Goal: Task Accomplishment & Management: Use online tool/utility

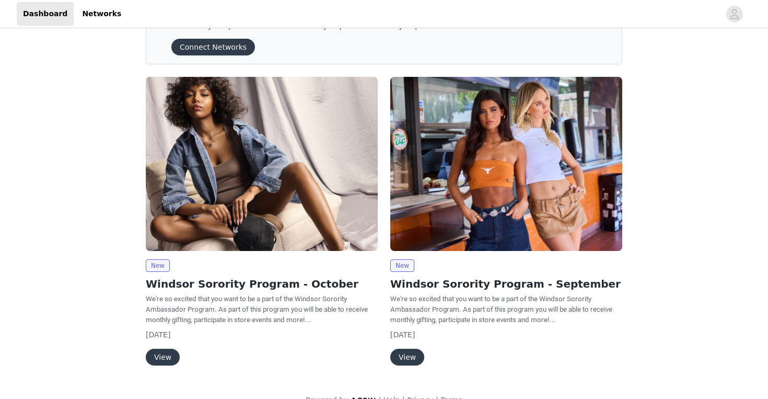
scroll to position [60, 0]
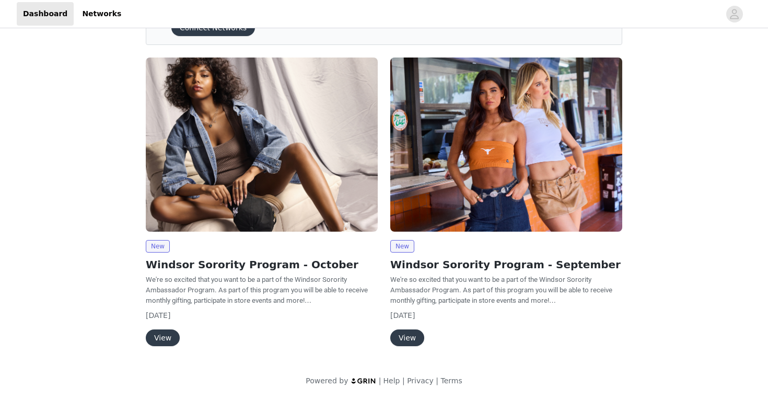
click at [171, 334] on button "View" at bounding box center [163, 337] width 34 height 17
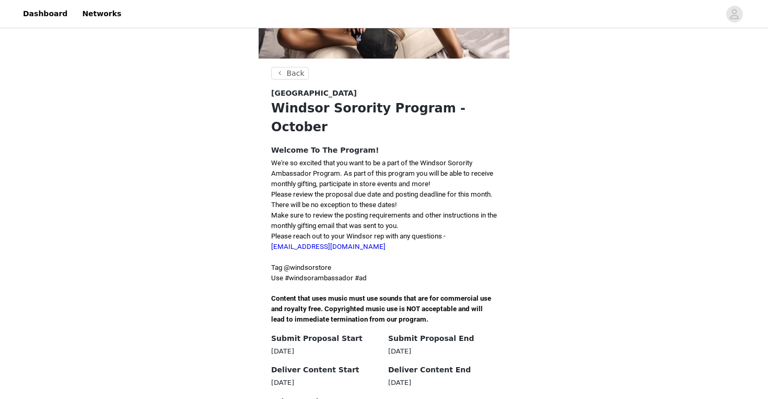
scroll to position [166, 0]
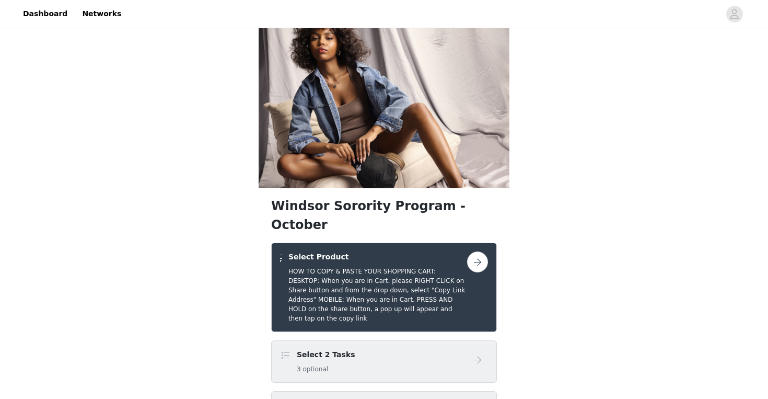
scroll to position [10, 0]
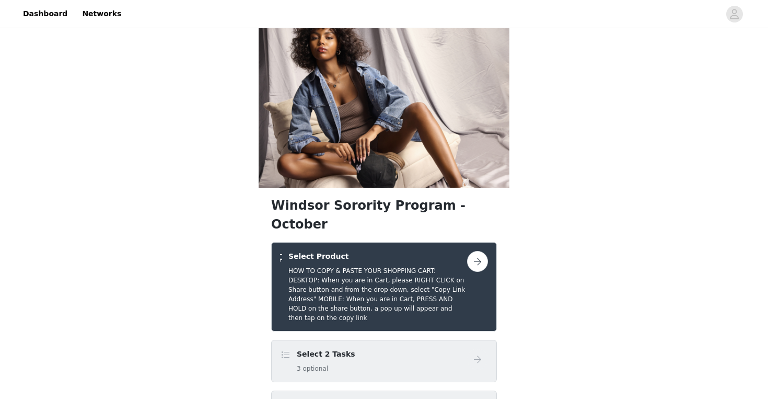
click at [471, 251] on button "button" at bounding box center [477, 261] width 21 height 21
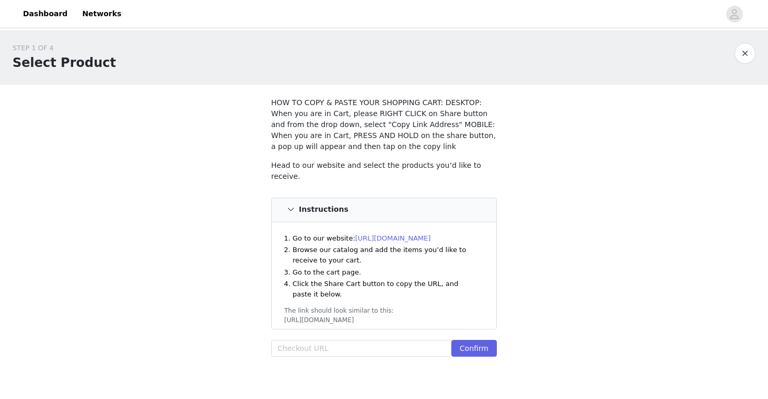
click at [426, 234] on link "[URL][DOMAIN_NAME]" at bounding box center [393, 238] width 76 height 8
